Goal: Task Accomplishment & Management: Use online tool/utility

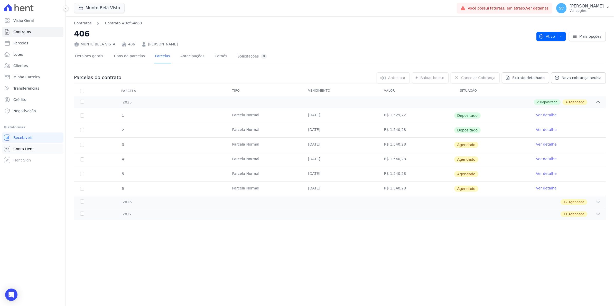
click at [17, 150] on span "Conta Hent" at bounding box center [23, 149] width 20 height 5
click at [22, 43] on span "Parcelas" at bounding box center [20, 43] width 15 height 5
select select
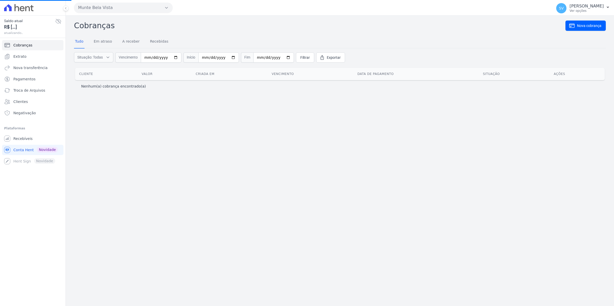
select select
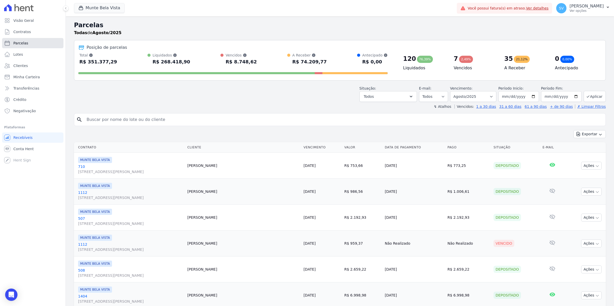
click at [30, 43] on link "Parcelas" at bounding box center [32, 43] width 61 height 10
select select
click at [24, 30] on span "Contratos" at bounding box center [21, 31] width 17 height 5
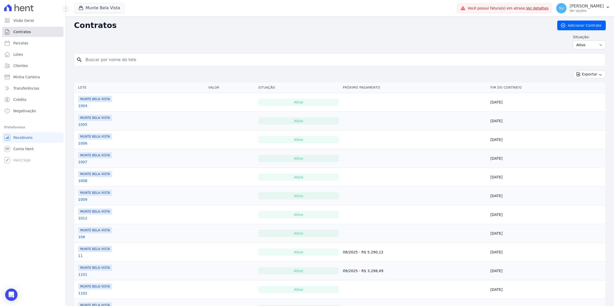
click at [31, 30] on link "Contratos" at bounding box center [32, 32] width 61 height 10
click at [20, 152] on link "Conta Hent" at bounding box center [32, 149] width 61 height 10
select select
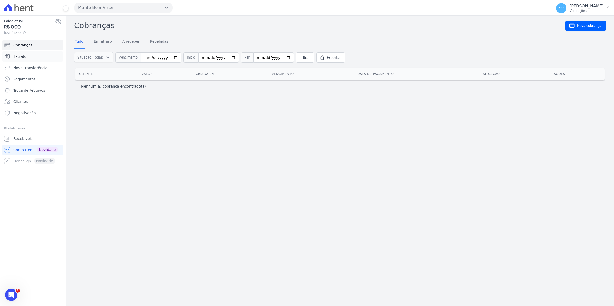
click at [24, 57] on span "Extrato" at bounding box center [19, 56] width 13 height 5
click at [24, 140] on span "Recebíveis" at bounding box center [22, 138] width 19 height 5
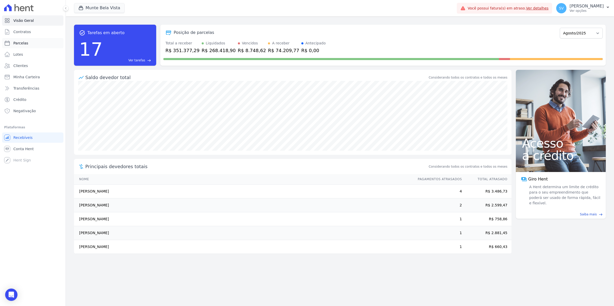
click at [20, 44] on span "Parcelas" at bounding box center [20, 43] width 15 height 5
select select
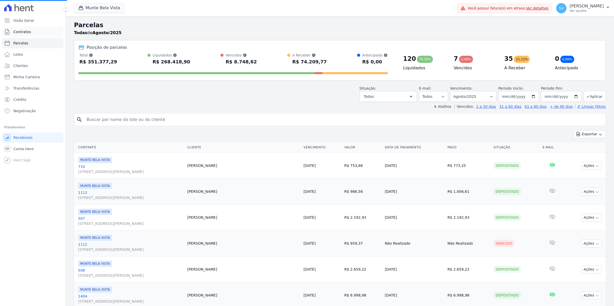
click at [20, 31] on span "Contratos" at bounding box center [21, 31] width 17 height 5
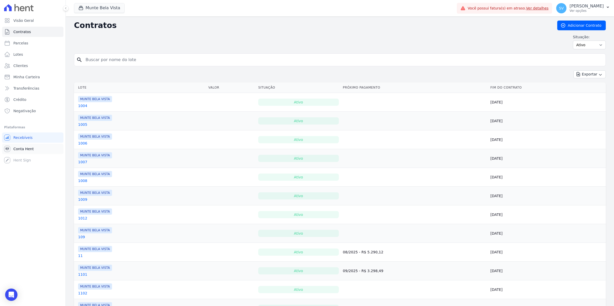
click at [23, 150] on span "Conta Hent" at bounding box center [23, 149] width 20 height 5
select select
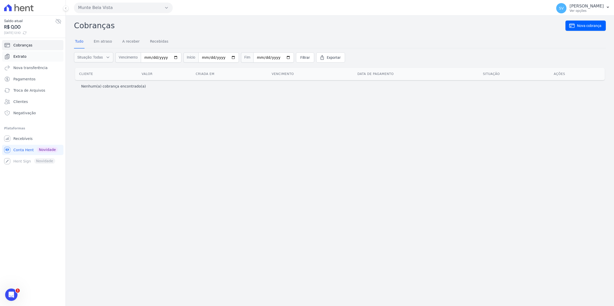
click at [24, 53] on link "Extrato" at bounding box center [32, 56] width 61 height 10
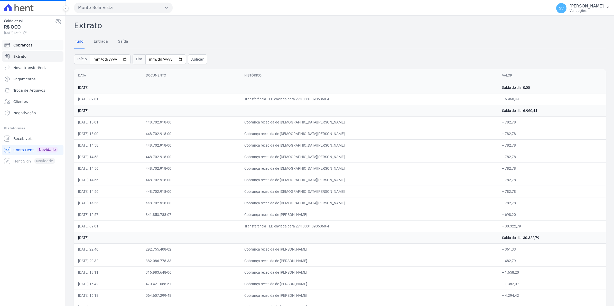
click at [28, 47] on span "Cobranças" at bounding box center [22, 45] width 19 height 5
click at [26, 139] on span "Recebíveis" at bounding box center [22, 138] width 19 height 5
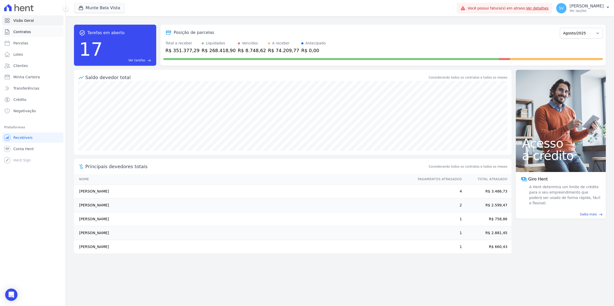
click at [23, 34] on span "Contratos" at bounding box center [21, 31] width 17 height 5
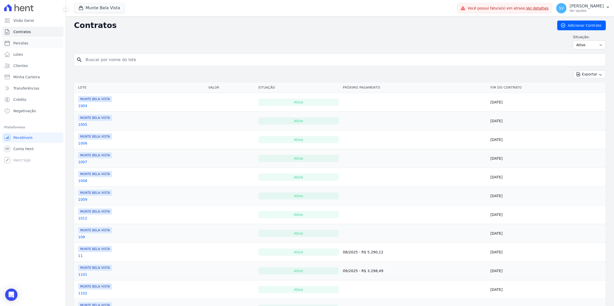
click at [23, 42] on span "Parcelas" at bounding box center [20, 43] width 15 height 5
select select
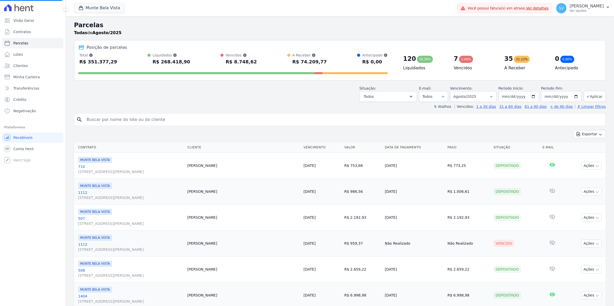
select select
click at [25, 148] on span "Conta Hent" at bounding box center [23, 149] width 20 height 5
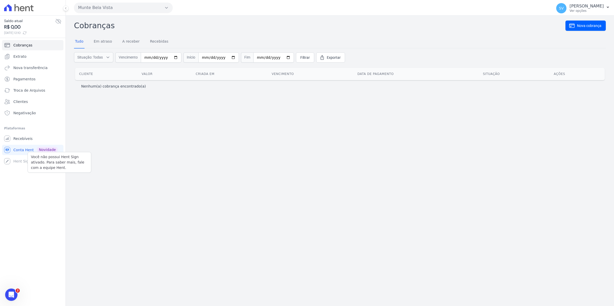
click at [21, 158] on div "Você não possui Hent Sign ativado. Para saber mais, fale com a equipe Hent. Hen…" at bounding box center [32, 161] width 61 height 10
click at [25, 141] on span "Recebíveis" at bounding box center [22, 138] width 19 height 5
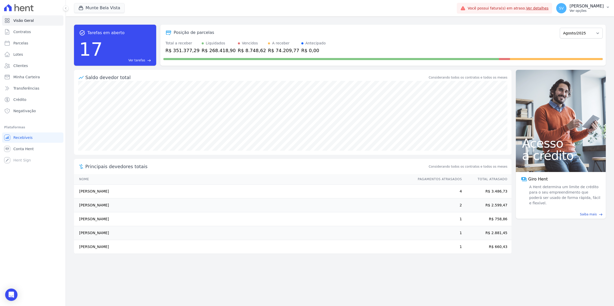
click at [564, 8] on span "SV" at bounding box center [561, 8] width 5 height 4
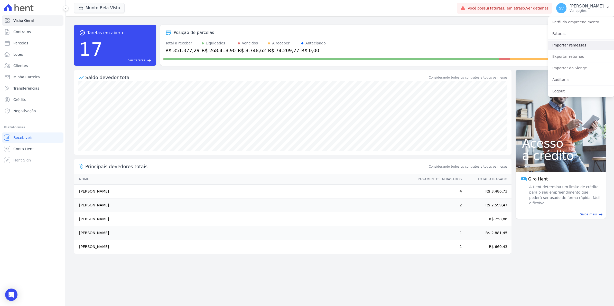
click at [571, 48] on link "Importar remessas" at bounding box center [581, 45] width 66 height 9
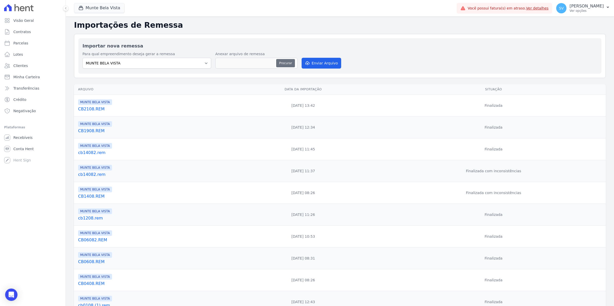
click at [284, 62] on button "Procurar" at bounding box center [285, 63] width 19 height 8
type input "cb22084.rem"
click at [564, 8] on span "SV" at bounding box center [561, 8] width 5 height 4
click at [287, 66] on button "Procurar" at bounding box center [285, 63] width 19 height 8
click at [322, 62] on button "Enviar Arquivo" at bounding box center [322, 63] width 40 height 11
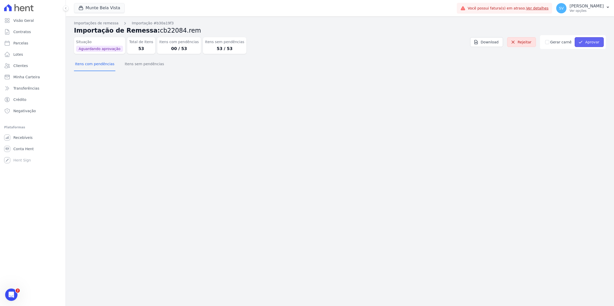
click at [594, 42] on button "Aprovar" at bounding box center [589, 42] width 29 height 10
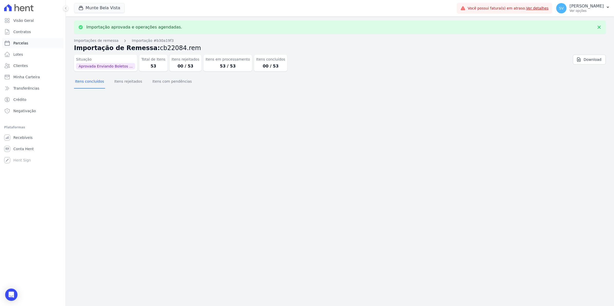
click at [26, 39] on link "Parcelas" at bounding box center [32, 43] width 61 height 10
select select
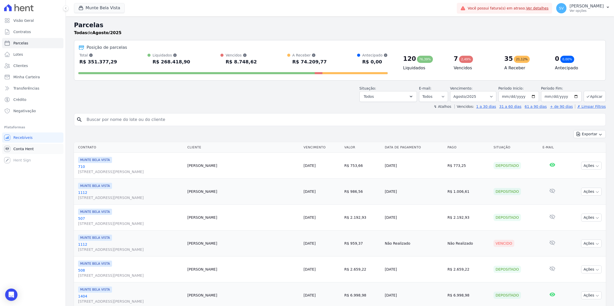
click at [21, 153] on link "Conta Hent" at bounding box center [32, 149] width 61 height 10
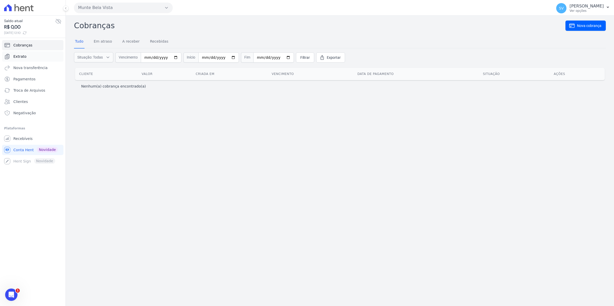
click at [18, 57] on span "Extrato" at bounding box center [19, 56] width 13 height 5
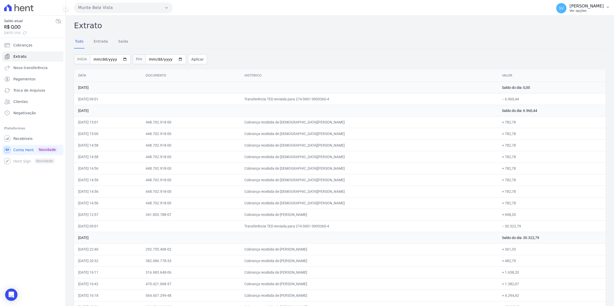
click at [566, 11] on span "SV" at bounding box center [561, 8] width 10 height 10
click at [27, 139] on span "Recebíveis" at bounding box center [22, 138] width 19 height 5
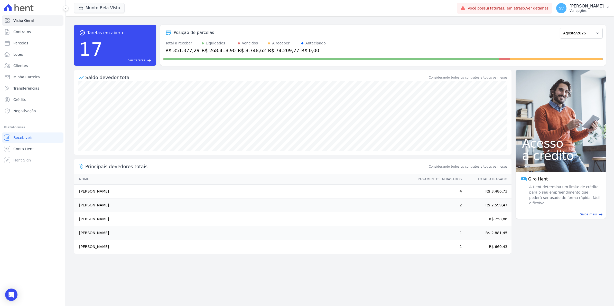
click at [564, 10] on span "SV" at bounding box center [561, 8] width 5 height 4
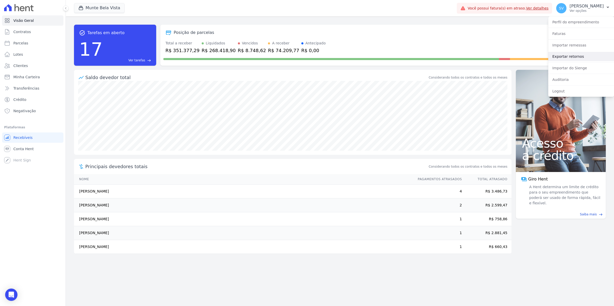
click at [567, 56] on link "Exportar retornos" at bounding box center [581, 56] width 66 height 9
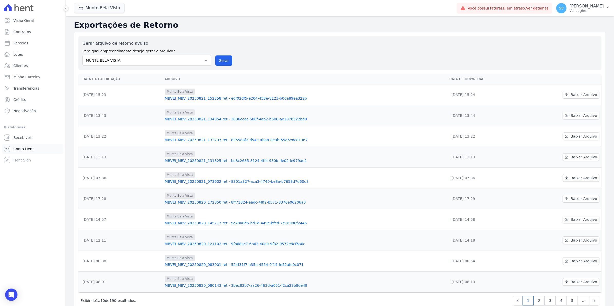
click at [27, 148] on span "Conta Hent" at bounding box center [23, 149] width 20 height 5
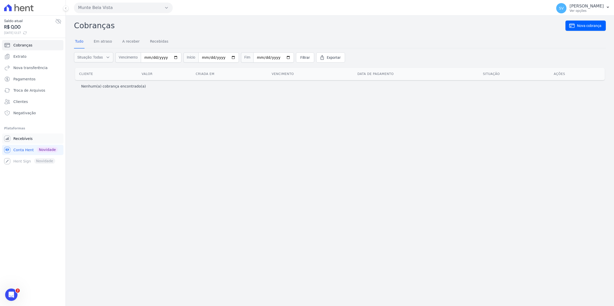
click at [26, 140] on span "Recebíveis" at bounding box center [22, 138] width 19 height 5
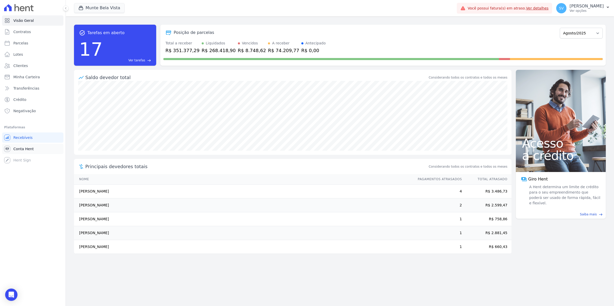
click at [21, 152] on link "Conta Hent" at bounding box center [32, 149] width 61 height 10
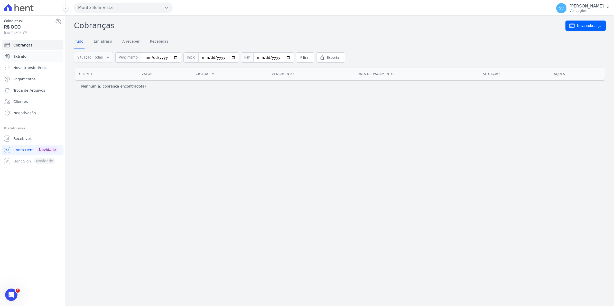
click at [26, 57] on link "Extrato" at bounding box center [32, 56] width 61 height 10
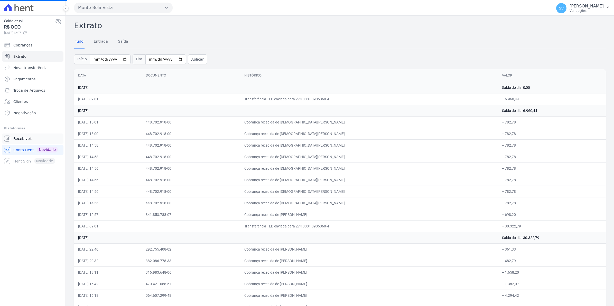
click at [26, 138] on span "Recebíveis" at bounding box center [22, 138] width 19 height 5
click at [34, 92] on span "Troca de Arquivos" at bounding box center [29, 90] width 32 height 5
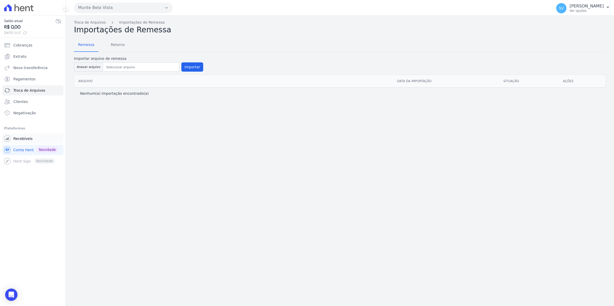
click at [22, 140] on span "Recebíveis" at bounding box center [22, 138] width 19 height 5
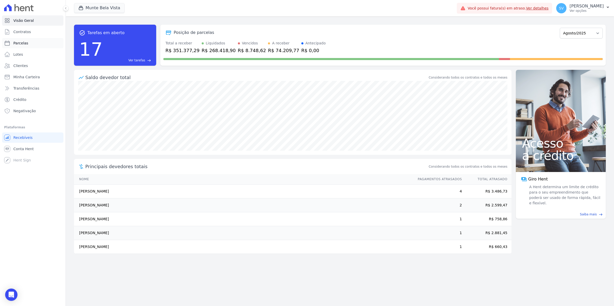
click at [18, 45] on span "Parcelas" at bounding box center [20, 43] width 15 height 5
select select
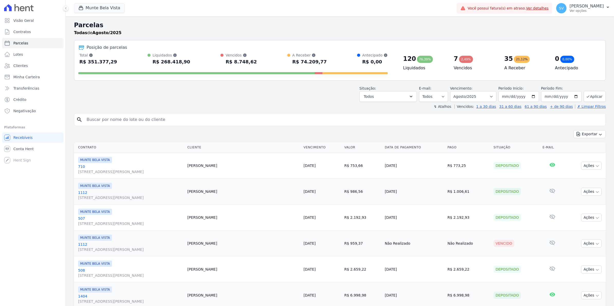
select select
click at [567, 12] on span "SV" at bounding box center [561, 8] width 10 height 10
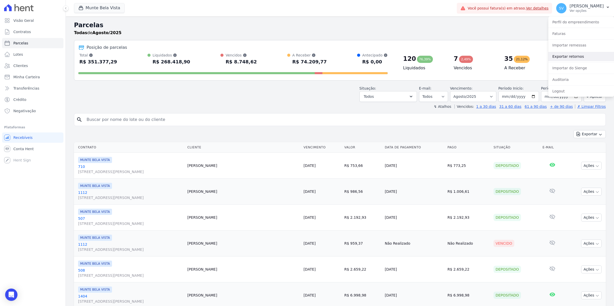
click at [563, 56] on link "Exportar retornos" at bounding box center [581, 56] width 66 height 9
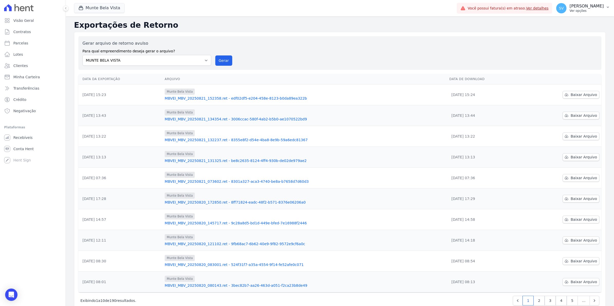
click at [568, 3] on div "SV [PERSON_NAME] Ver opções" at bounding box center [580, 8] width 48 height 10
click at [569, 56] on link "Exportar retornos" at bounding box center [581, 56] width 66 height 9
click at [215, 62] on button "Gerar" at bounding box center [223, 61] width 17 height 10
